Goal: Entertainment & Leisure: Browse casually

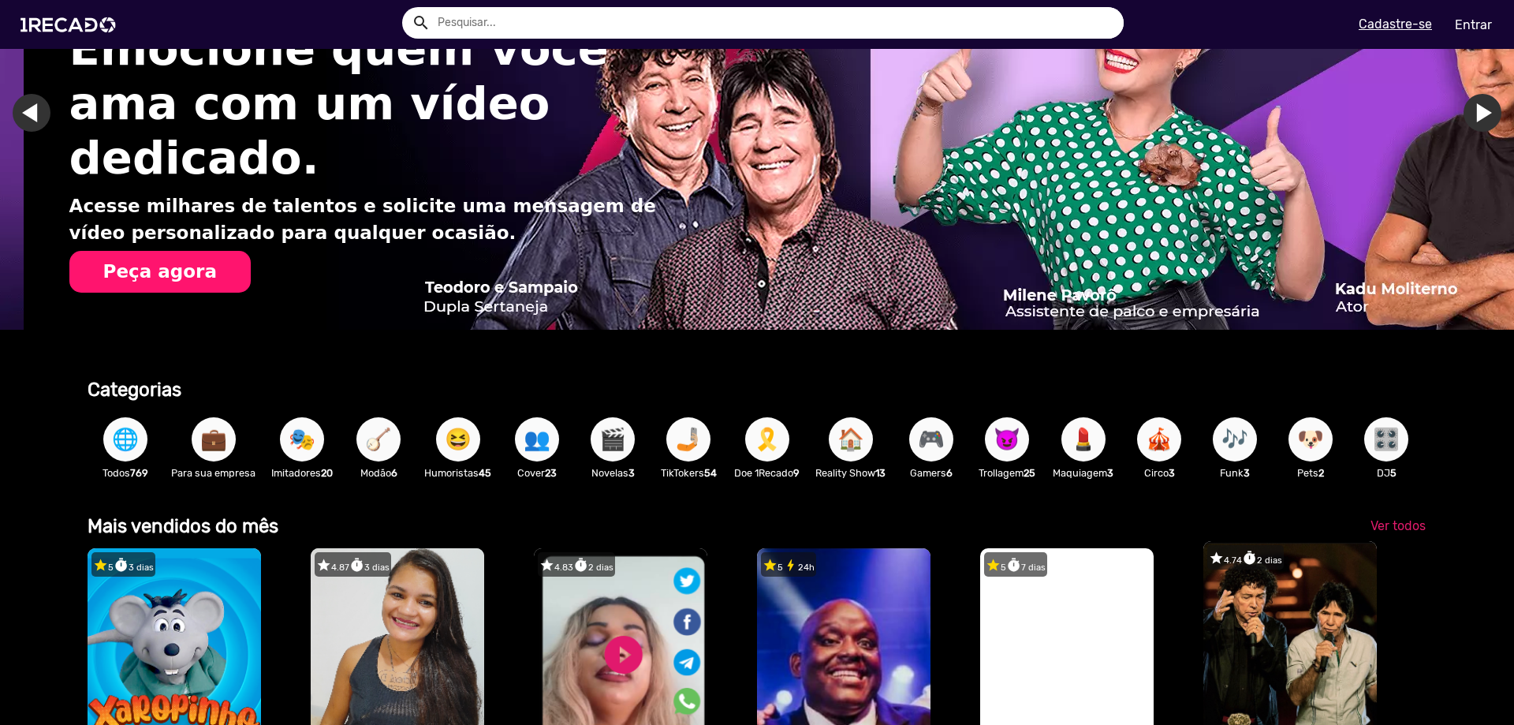
scroll to position [158, 0]
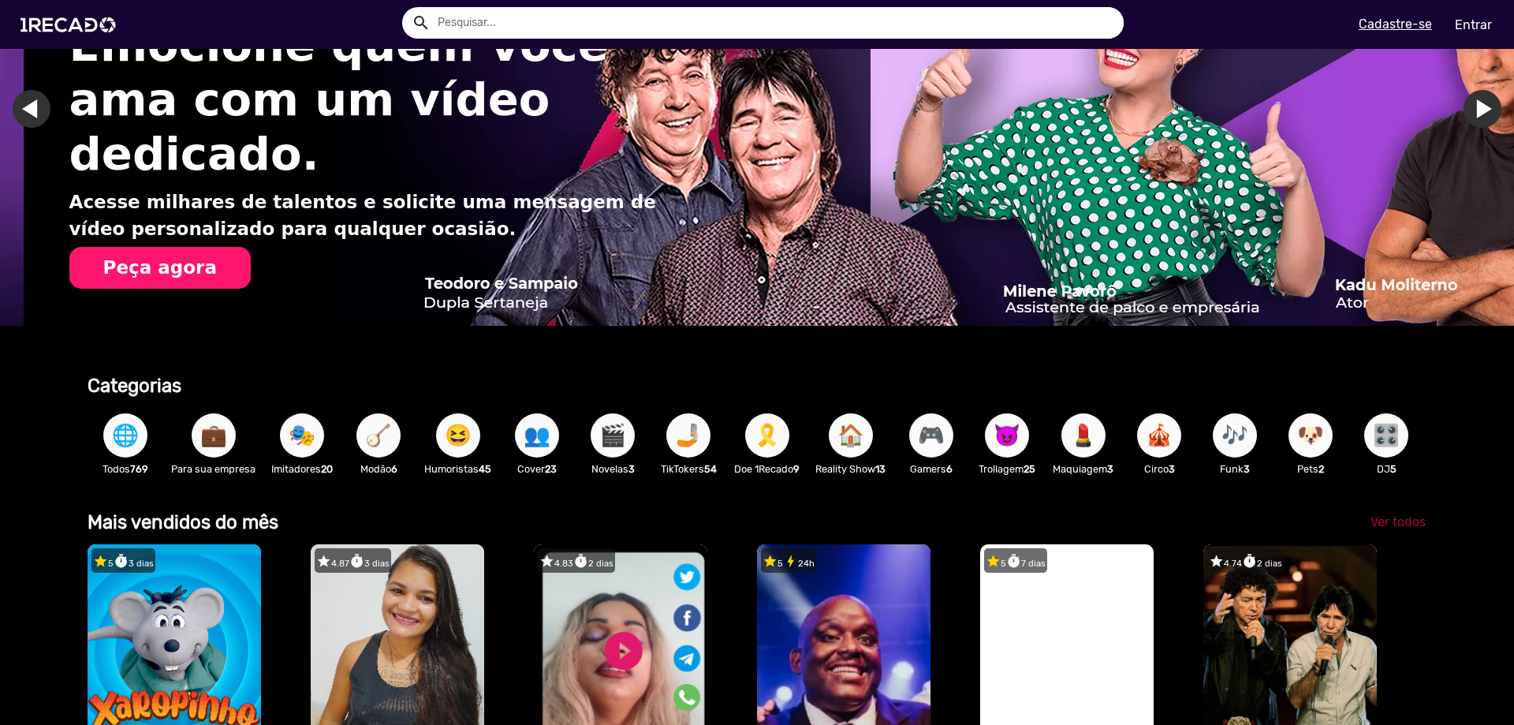
click at [1395, 529] on span "Ver todos" at bounding box center [1398, 521] width 55 height 15
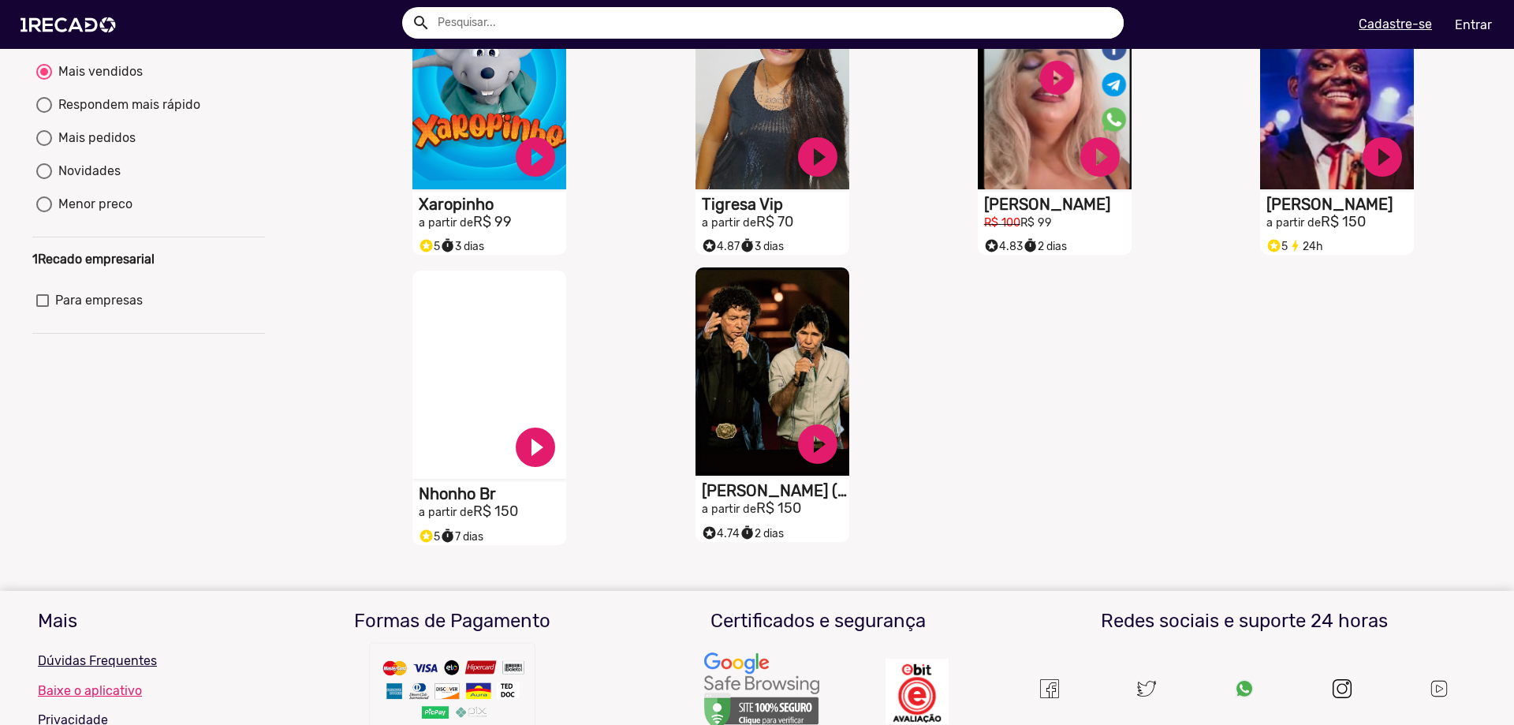
scroll to position [237, 0]
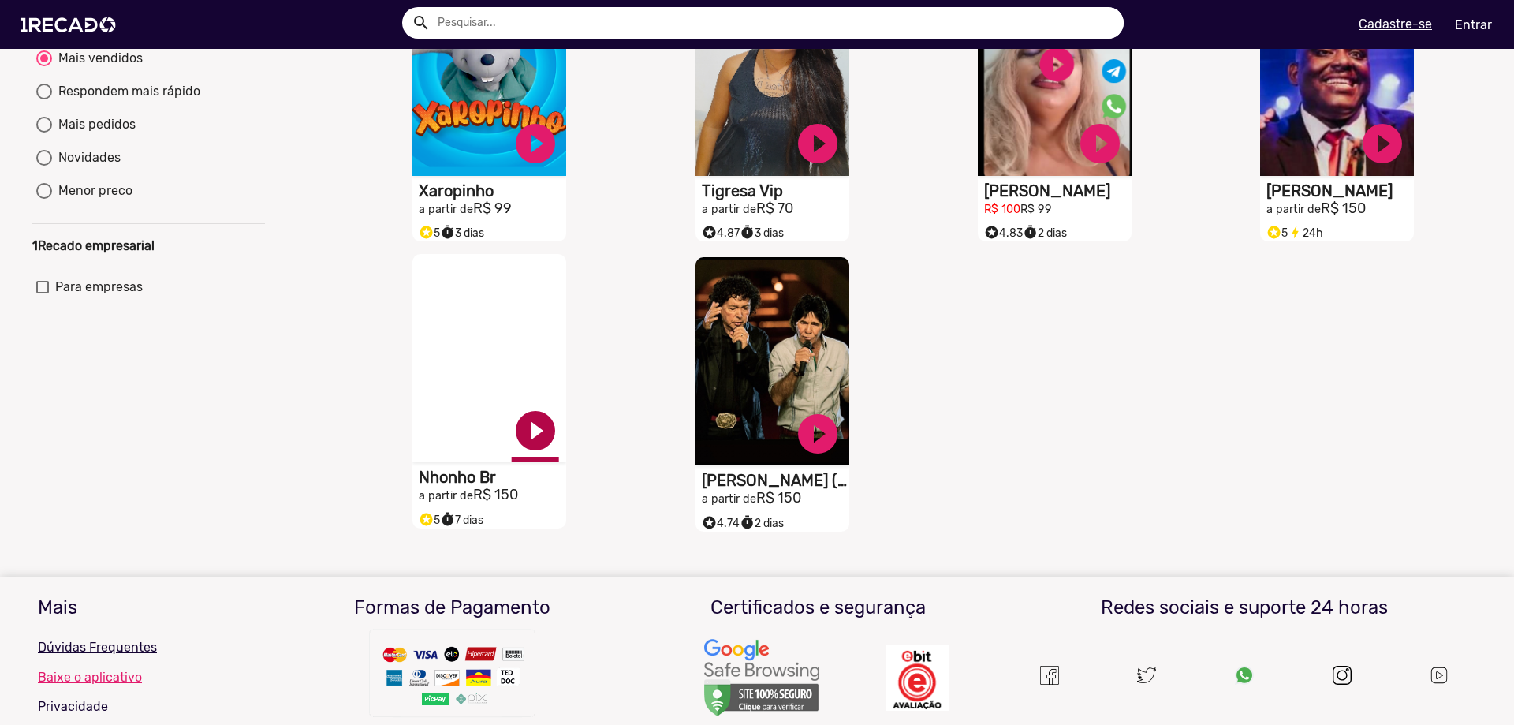
click at [524, 448] on link "play_circle_filled" at bounding box center [535, 430] width 47 height 47
click at [539, 439] on link "pause_circle" at bounding box center [535, 430] width 47 height 47
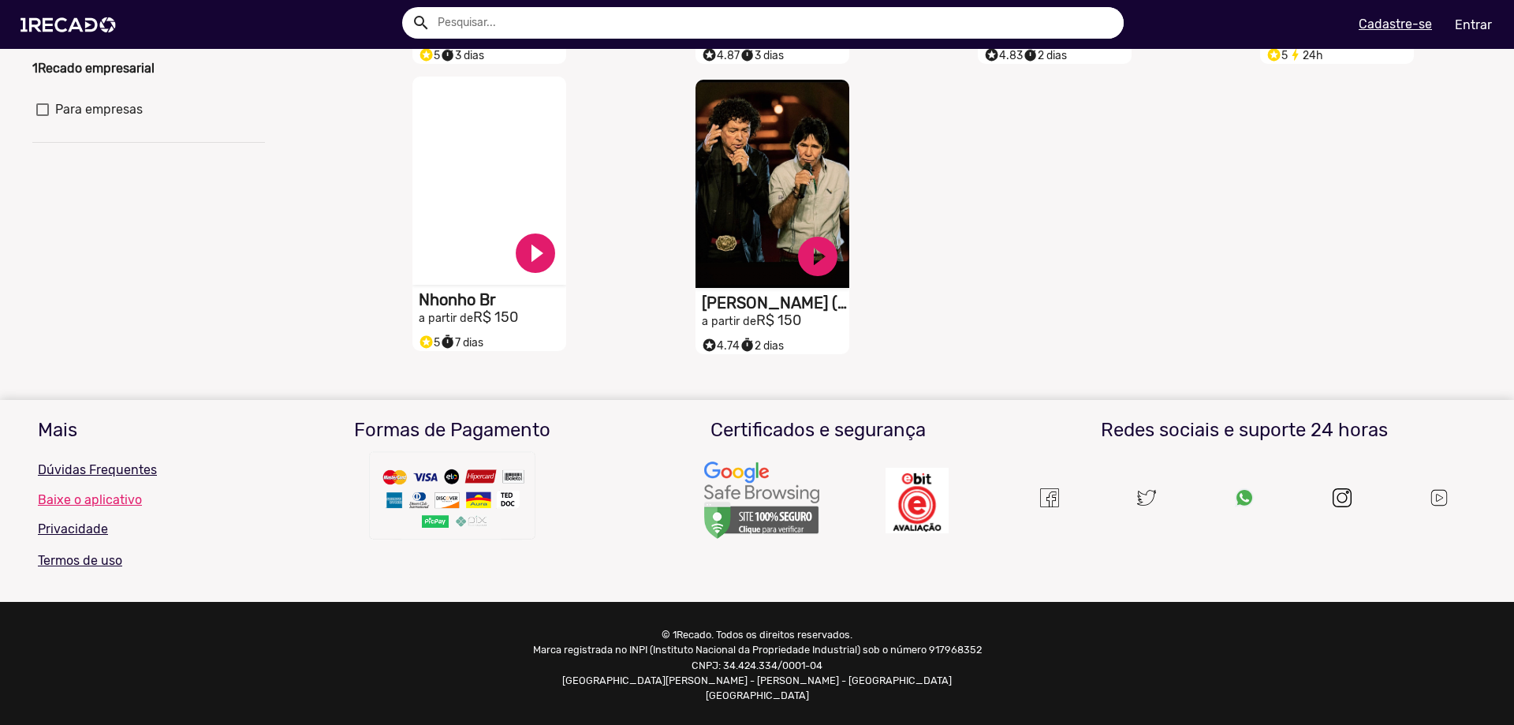
scroll to position [0, 0]
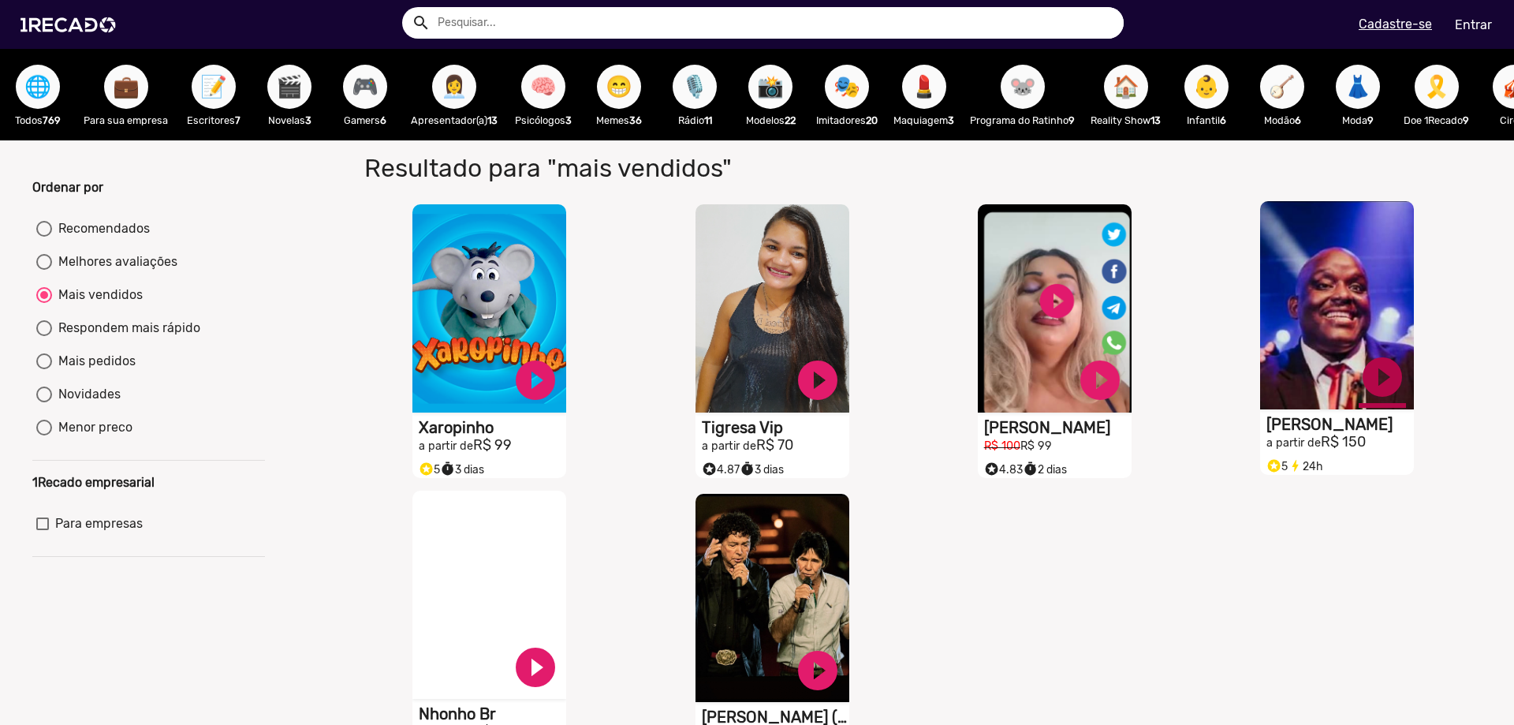
click at [1379, 396] on link "play_circle_filled" at bounding box center [1382, 376] width 47 height 47
click at [1381, 388] on link "pause_circle" at bounding box center [1382, 376] width 47 height 47
click at [775, 84] on span "📸" at bounding box center [770, 87] width 27 height 44
radio input "true"
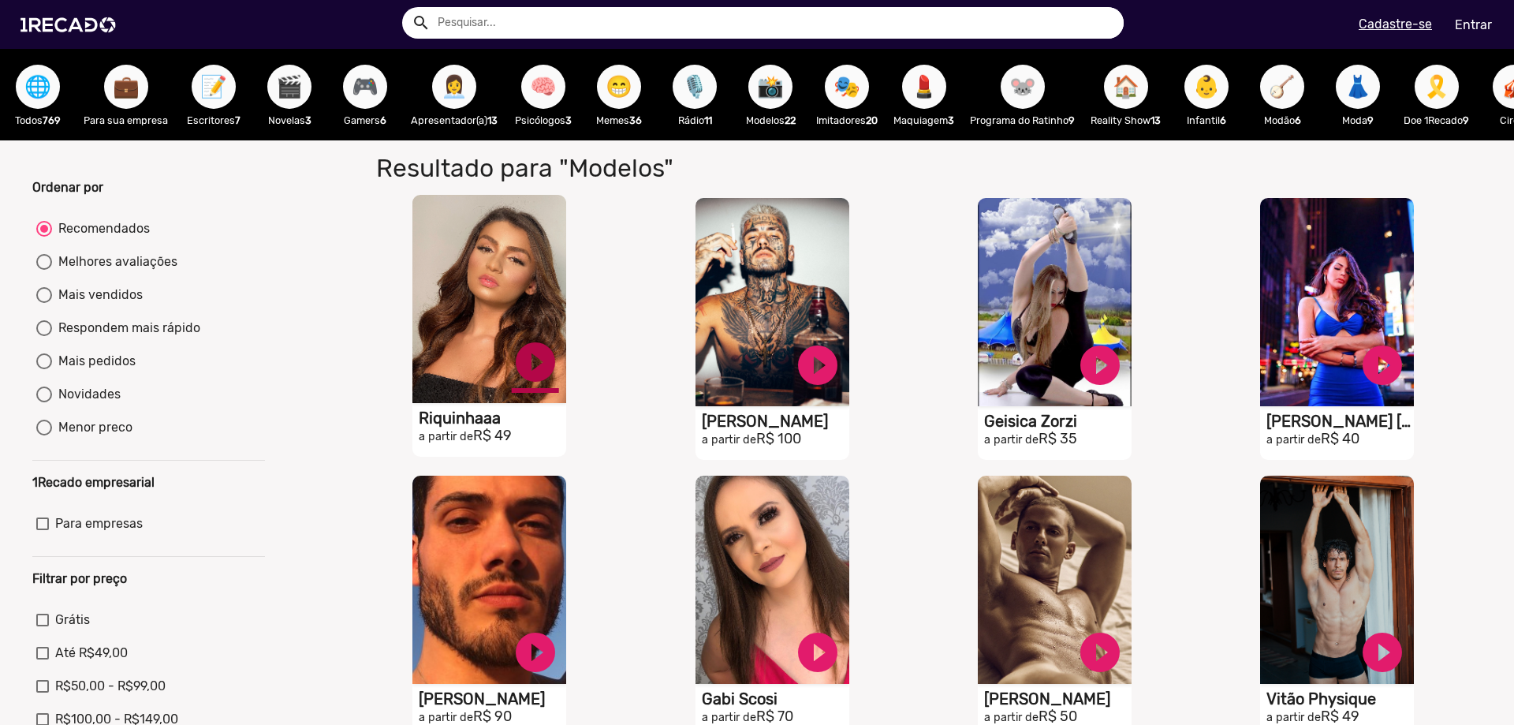
click at [524, 372] on link "play_circle_filled" at bounding box center [535, 361] width 47 height 47
click at [536, 376] on link "pause_circle" at bounding box center [535, 361] width 47 height 47
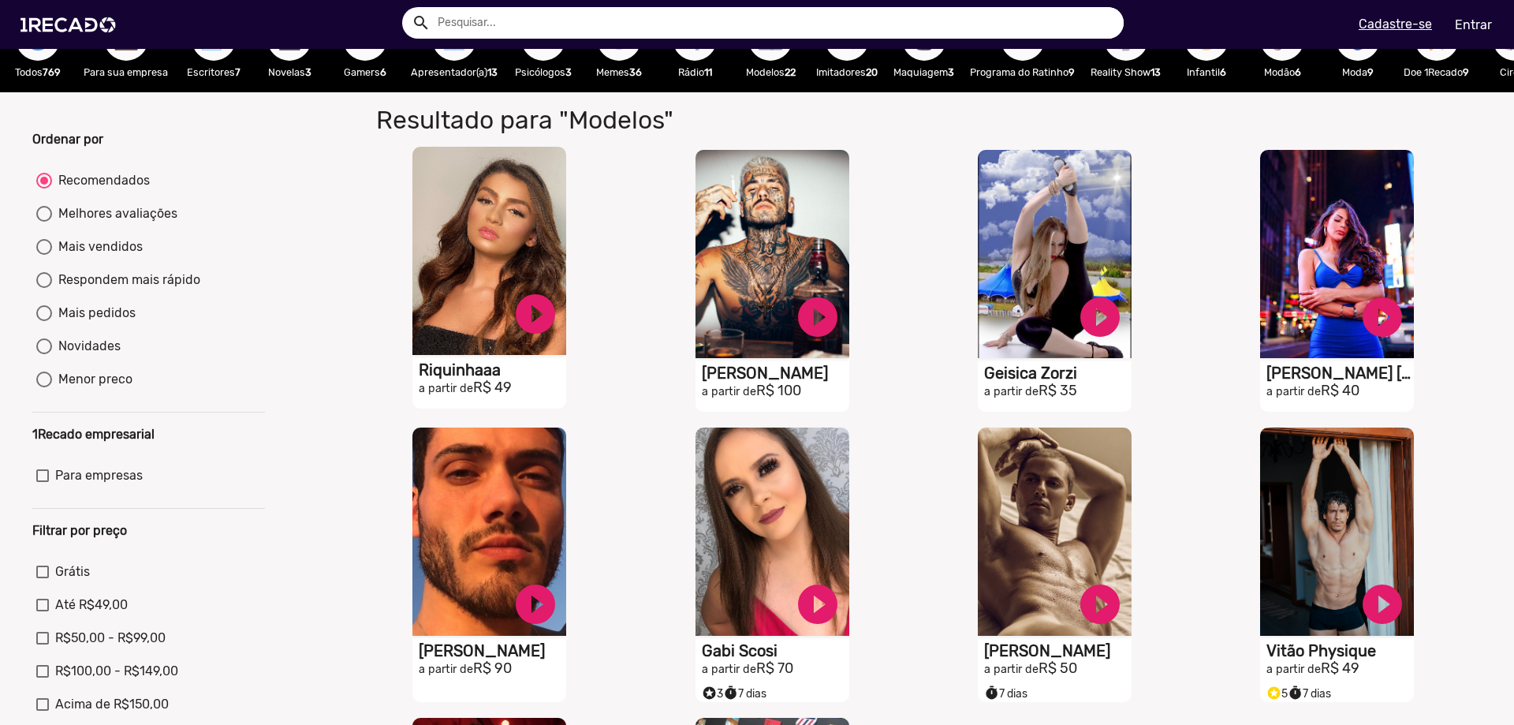
scroll to position [158, 0]
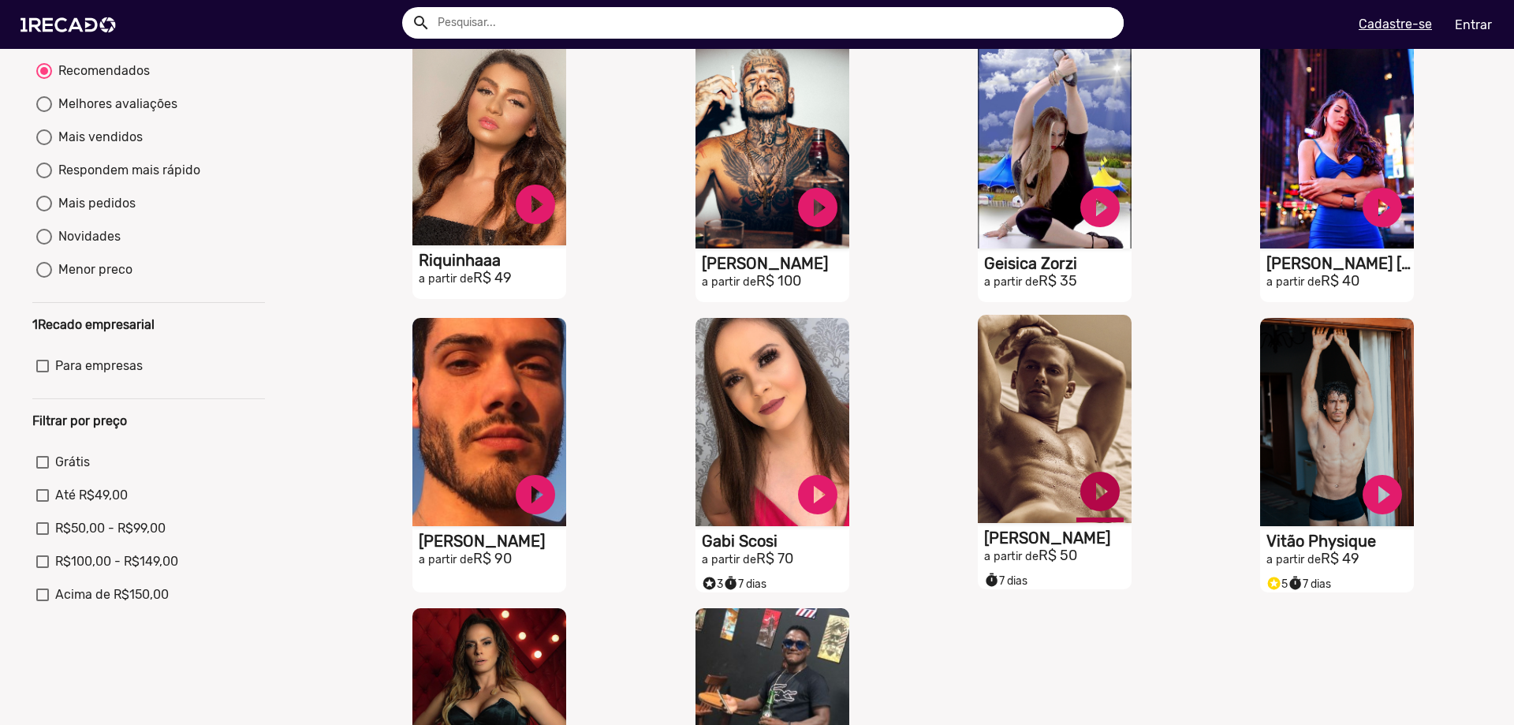
click at [1080, 493] on link "play_circle_filled" at bounding box center [1100, 491] width 47 height 47
click at [1088, 502] on link "pause_circle" at bounding box center [1100, 491] width 47 height 47
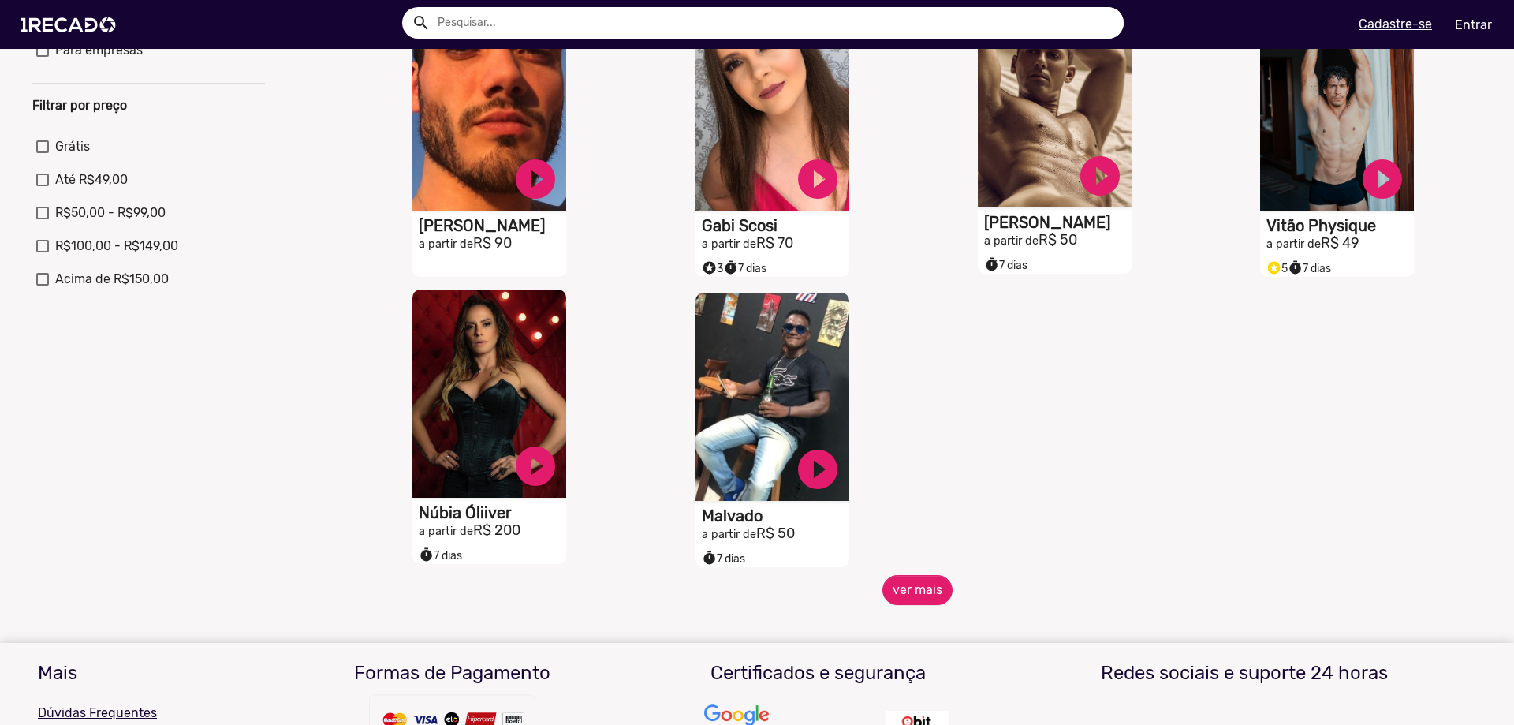
scroll to position [0, 0]
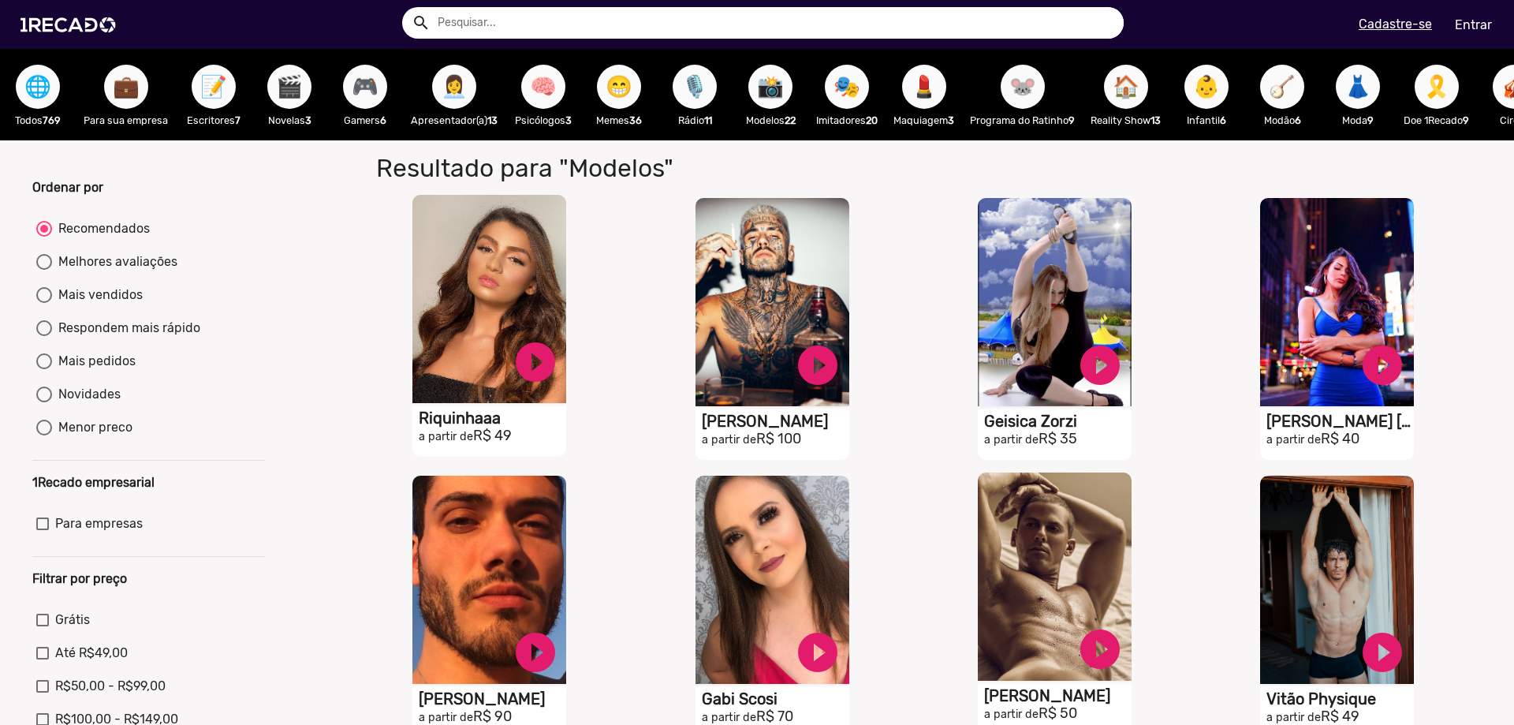
click at [364, 80] on span "🎮" at bounding box center [365, 87] width 27 height 44
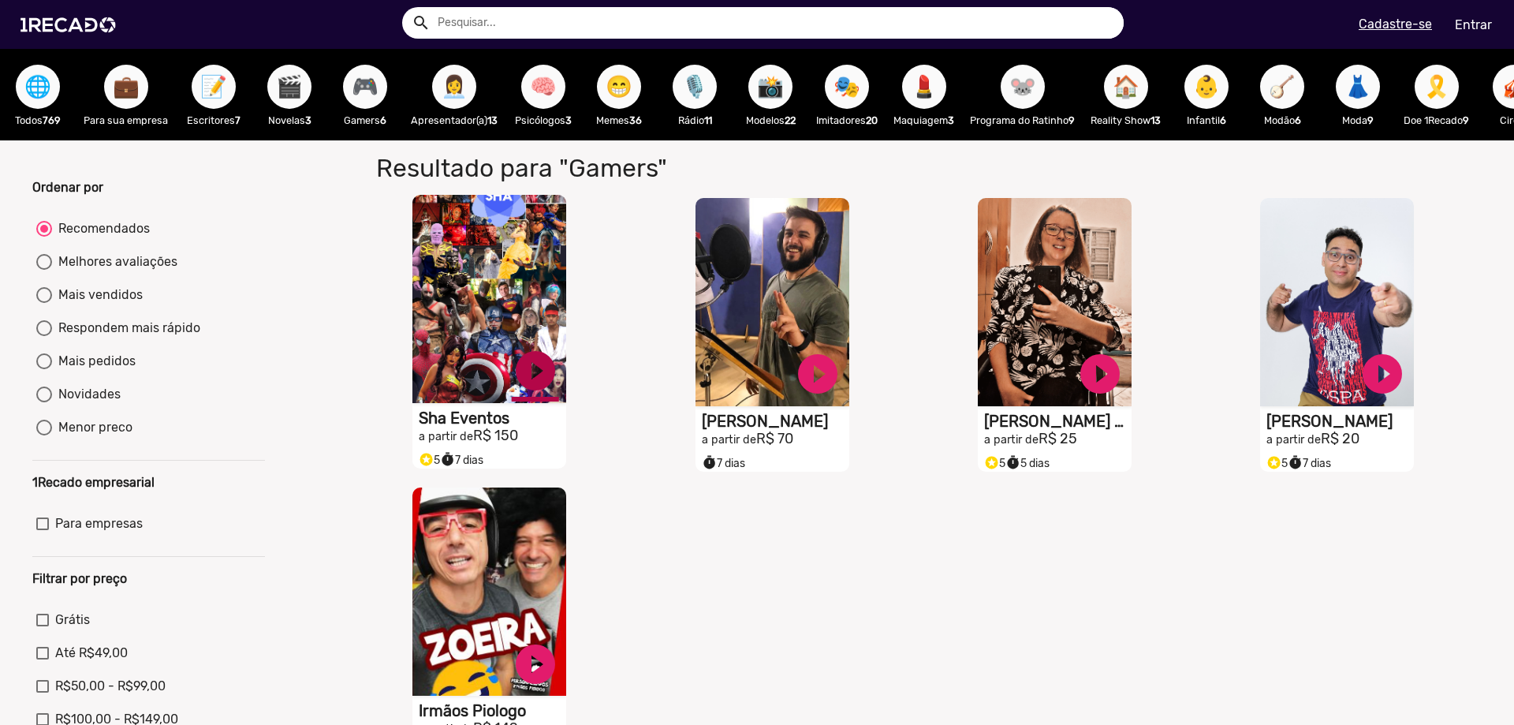
click at [528, 379] on link "play_circle_filled" at bounding box center [535, 370] width 47 height 47
click at [528, 386] on link "pause_circle" at bounding box center [535, 370] width 47 height 47
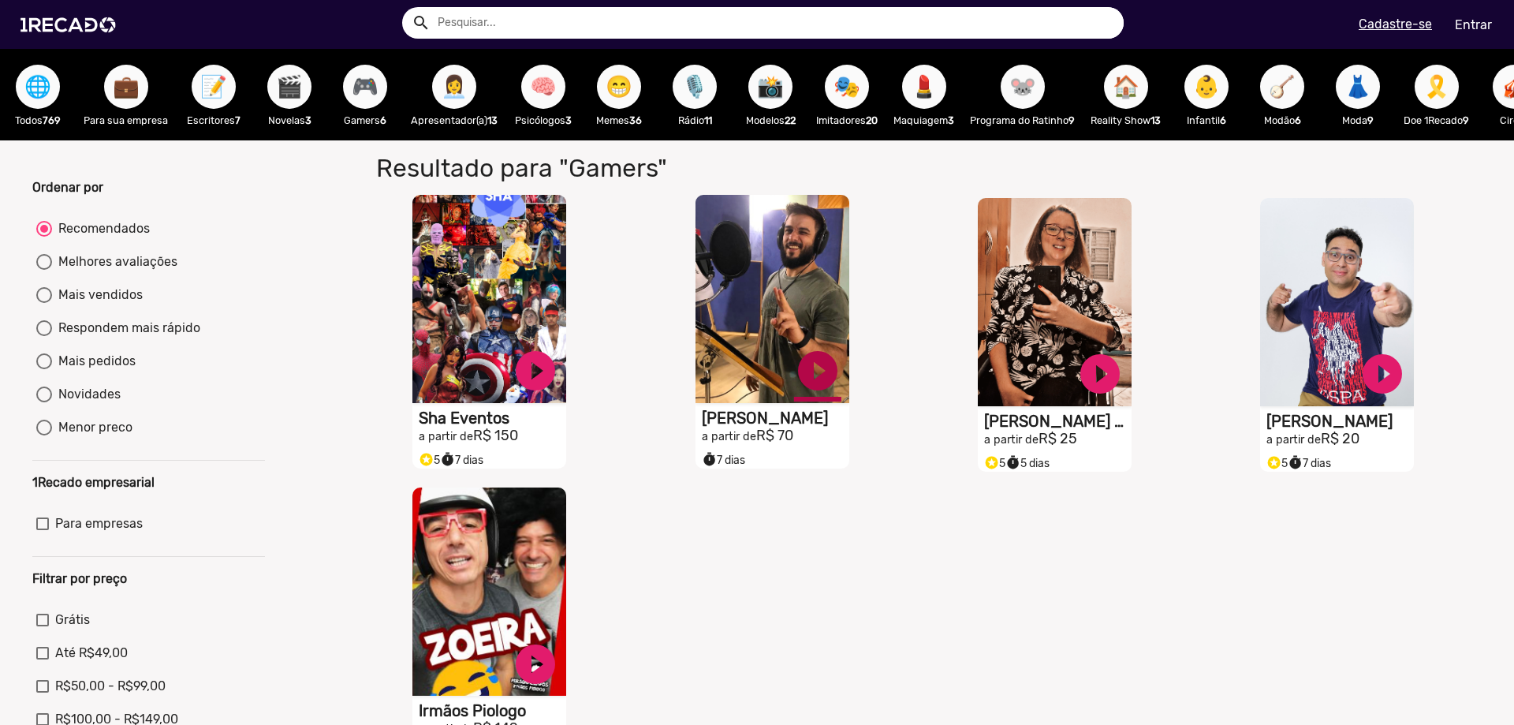
click at [798, 386] on link "play_circle_filled" at bounding box center [817, 370] width 47 height 47
click at [806, 387] on link "pause_circle" at bounding box center [817, 370] width 47 height 47
click at [1215, 82] on span "👶" at bounding box center [1206, 87] width 27 height 44
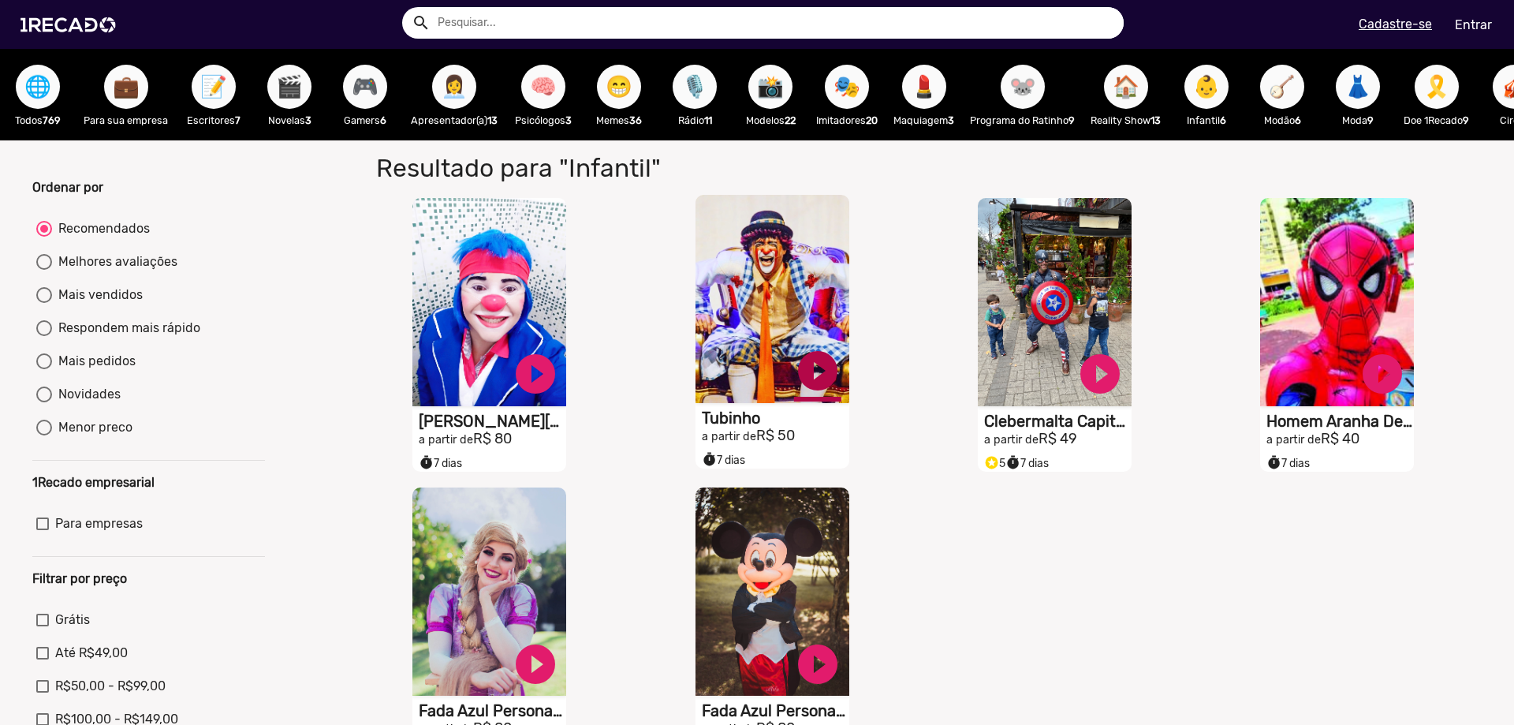
click at [808, 386] on link "play_circle_filled" at bounding box center [817, 370] width 47 height 47
click at [814, 384] on link "pause_circle" at bounding box center [817, 370] width 47 height 47
click at [1036, 86] on span "🐭" at bounding box center [1023, 87] width 27 height 44
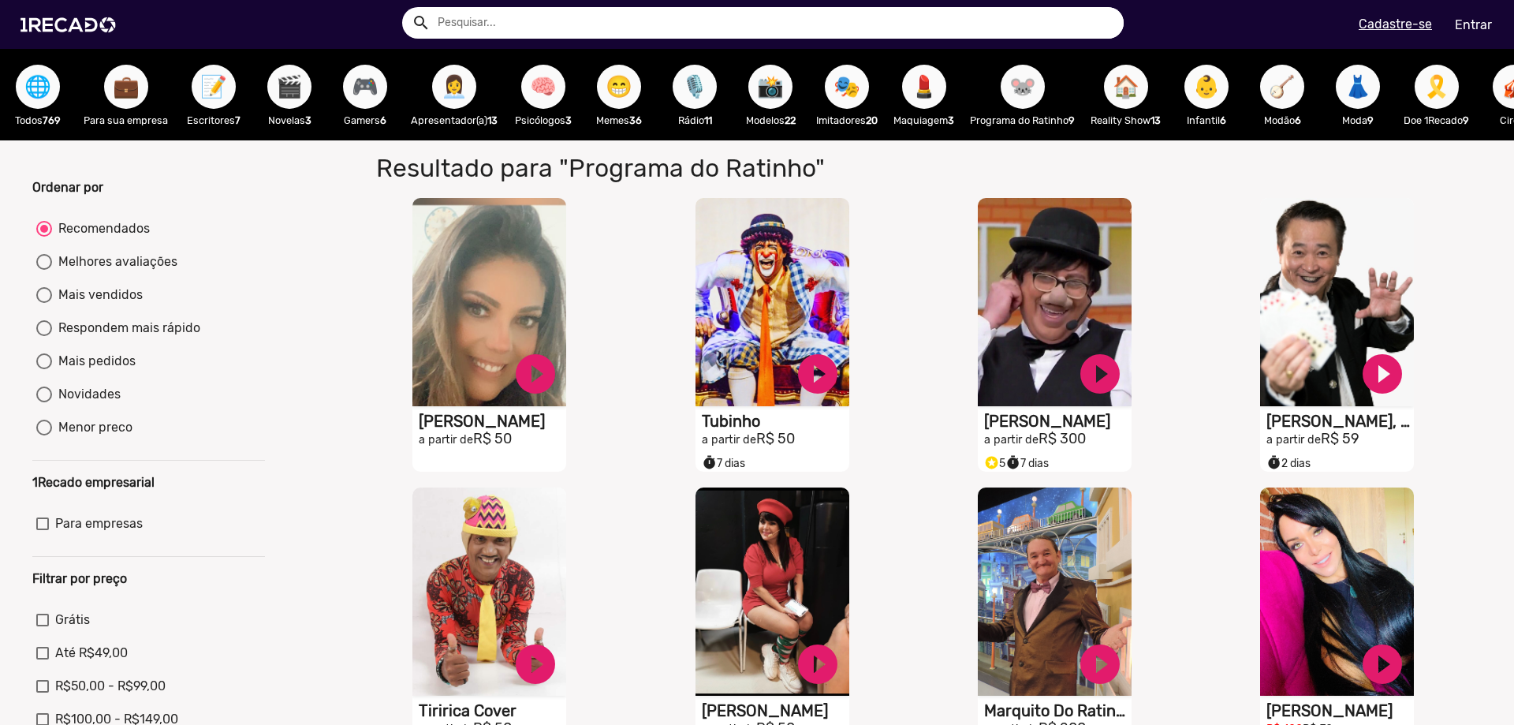
click at [1029, 83] on span "🐭" at bounding box center [1023, 87] width 27 height 44
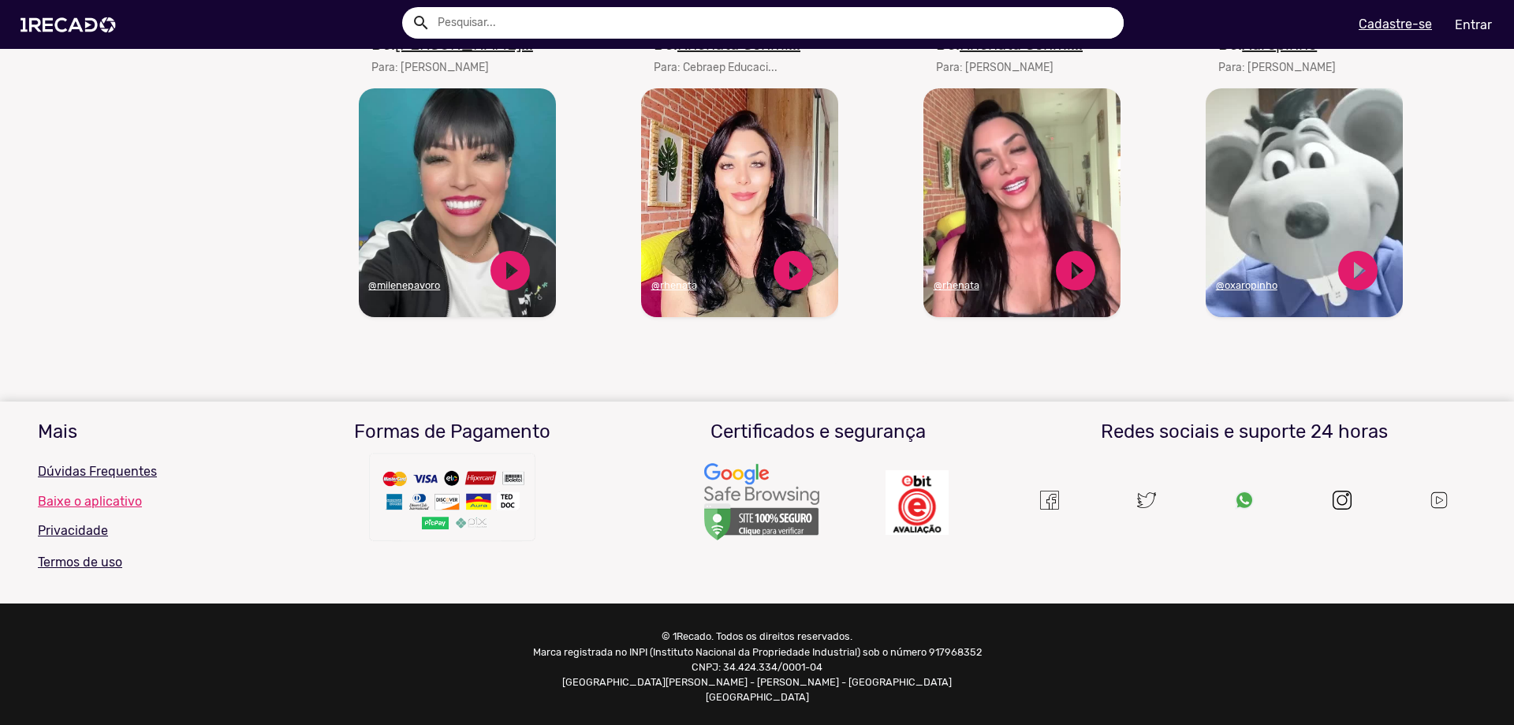
scroll to position [1108, 0]
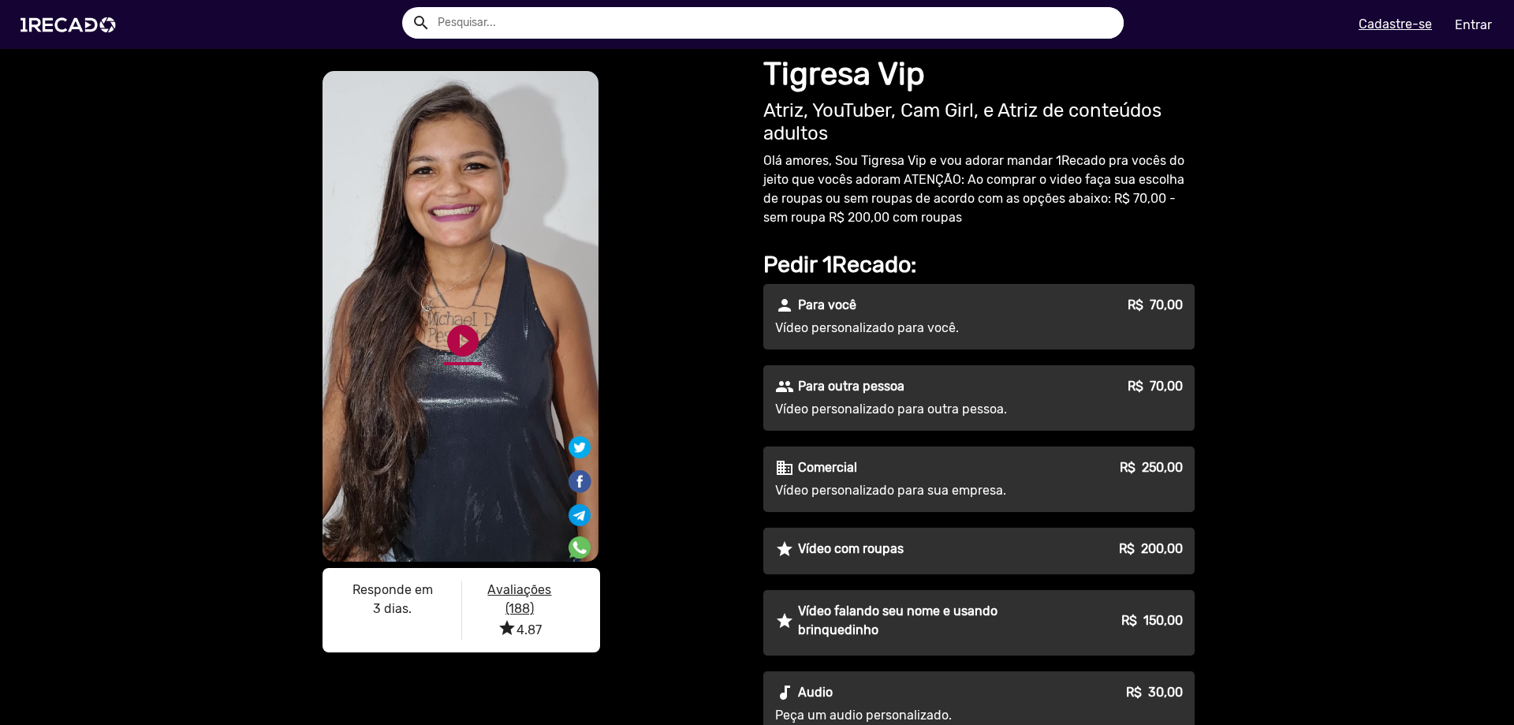
click at [455, 343] on link "play_circle_filled" at bounding box center [463, 341] width 38 height 38
click at [478, 403] on video "S1RECADO vídeos dedicados para fãs e empresas" at bounding box center [461, 316] width 276 height 491
click at [453, 341] on link "pause_circle" at bounding box center [463, 341] width 38 height 38
